Goal: Task Accomplishment & Management: Manage account settings

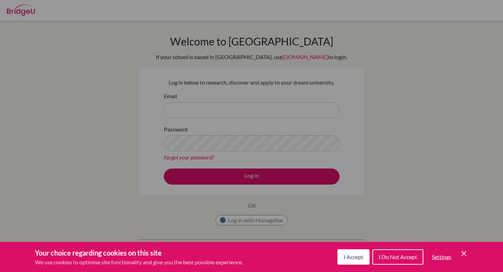
click at [458, 255] on div "I Accept I Do Not Accept Settings Cookie Control Close Icon" at bounding box center [403, 257] width 131 height 18
click at [353, 256] on span "I Accept" at bounding box center [354, 256] width 20 height 7
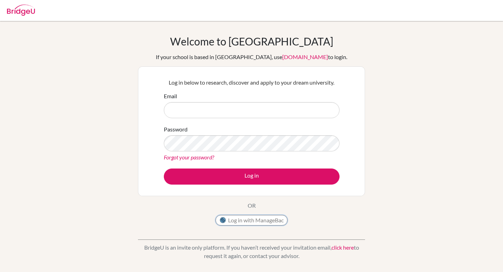
click at [269, 224] on button "Log in with ManageBac" at bounding box center [252, 220] width 72 height 10
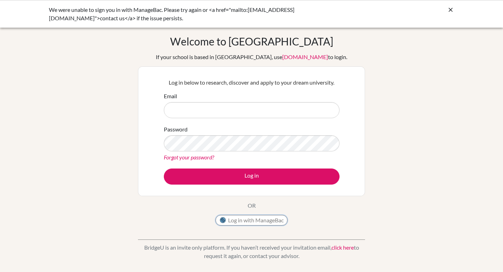
click at [266, 220] on button "Log in with ManageBac" at bounding box center [252, 220] width 72 height 10
click at [256, 219] on button "Log in with ManageBac" at bounding box center [252, 220] width 72 height 10
type input "[EMAIL_ADDRESS][DOMAIN_NAME]"
click at [164, 168] on button "Log in" at bounding box center [252, 176] width 176 height 16
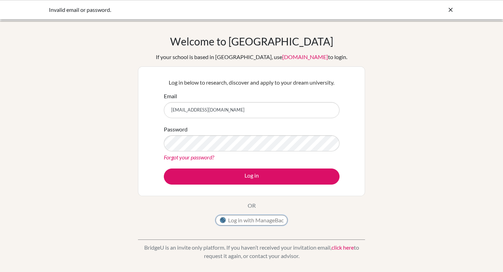
click at [231, 219] on button "Log in with ManageBac" at bounding box center [252, 220] width 72 height 10
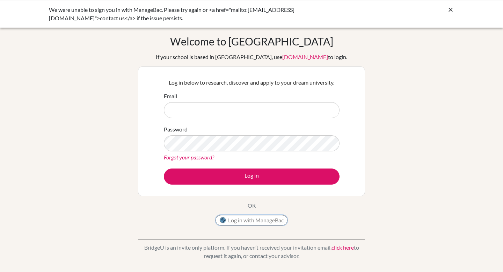
click at [266, 224] on button "Log in with ManageBac" at bounding box center [252, 220] width 72 height 10
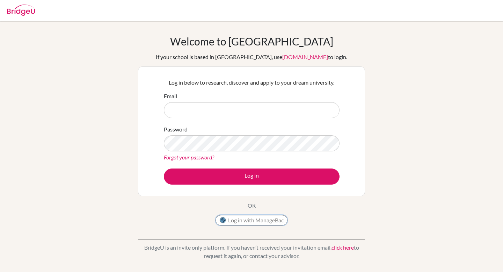
click at [246, 218] on button "Log in with ManageBac" at bounding box center [252, 220] width 72 height 10
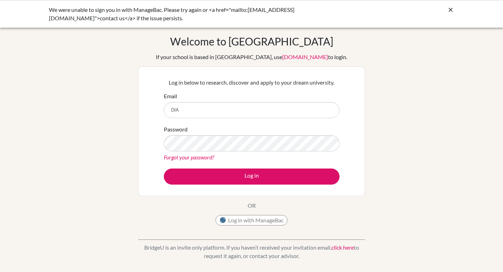
type input "[EMAIL_ADDRESS][DOMAIN_NAME]"
click at [164, 168] on button "Log in" at bounding box center [252, 176] width 176 height 16
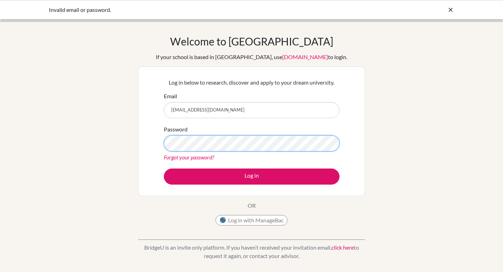
click at [164, 168] on button "Log in" at bounding box center [252, 176] width 176 height 16
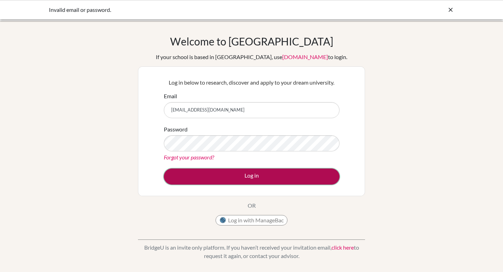
click at [234, 172] on button "Log in" at bounding box center [252, 176] width 176 height 16
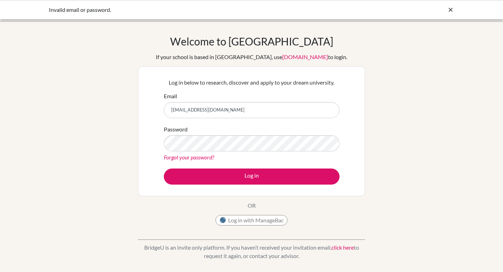
click at [197, 161] on div "Forgot your password?" at bounding box center [252, 157] width 176 height 8
click at [201, 158] on link "Forgot your password?" at bounding box center [189, 157] width 50 height 7
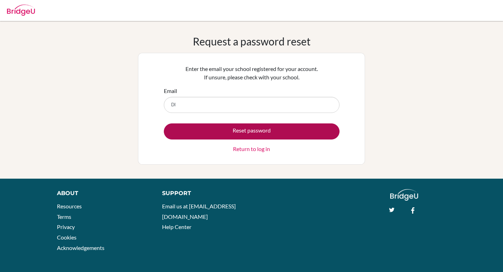
type input "[EMAIL_ADDRESS][DOMAIN_NAME]"
click at [230, 133] on button "Reset password" at bounding box center [252, 131] width 176 height 16
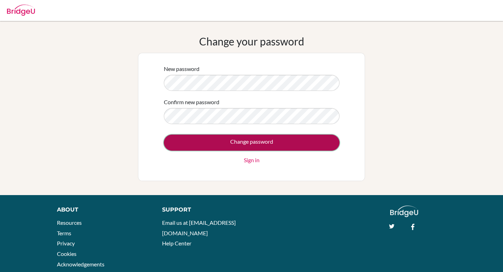
click at [236, 143] on input "Change password" at bounding box center [252, 143] width 176 height 16
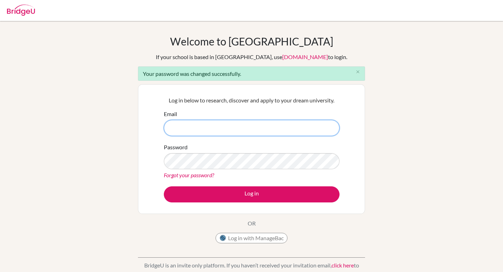
type input "dia230467@diaestudents.com"
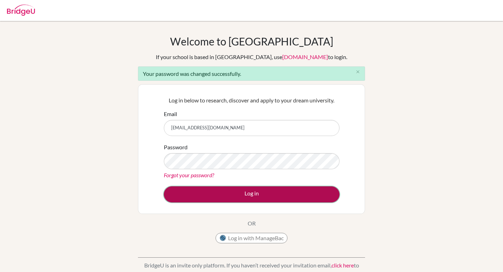
click at [308, 194] on button "Log in" at bounding box center [252, 194] width 176 height 16
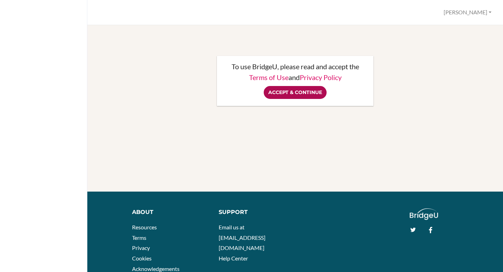
click at [297, 91] on input "Accept & Continue" at bounding box center [295, 92] width 63 height 13
